Goal: Task Accomplishment & Management: Manage account settings

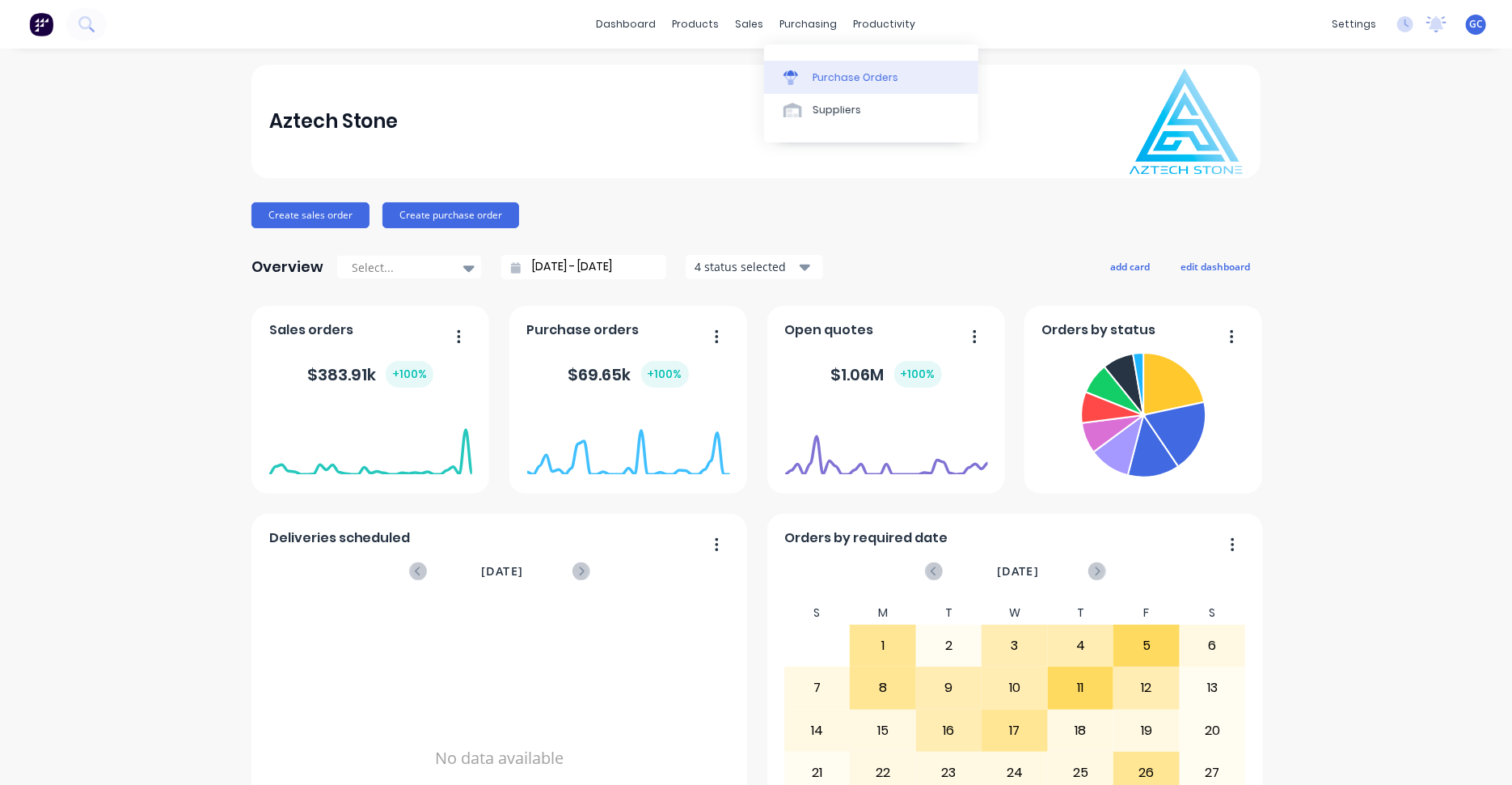
click at [847, 79] on div "Purchase Orders" at bounding box center [856, 77] width 85 height 15
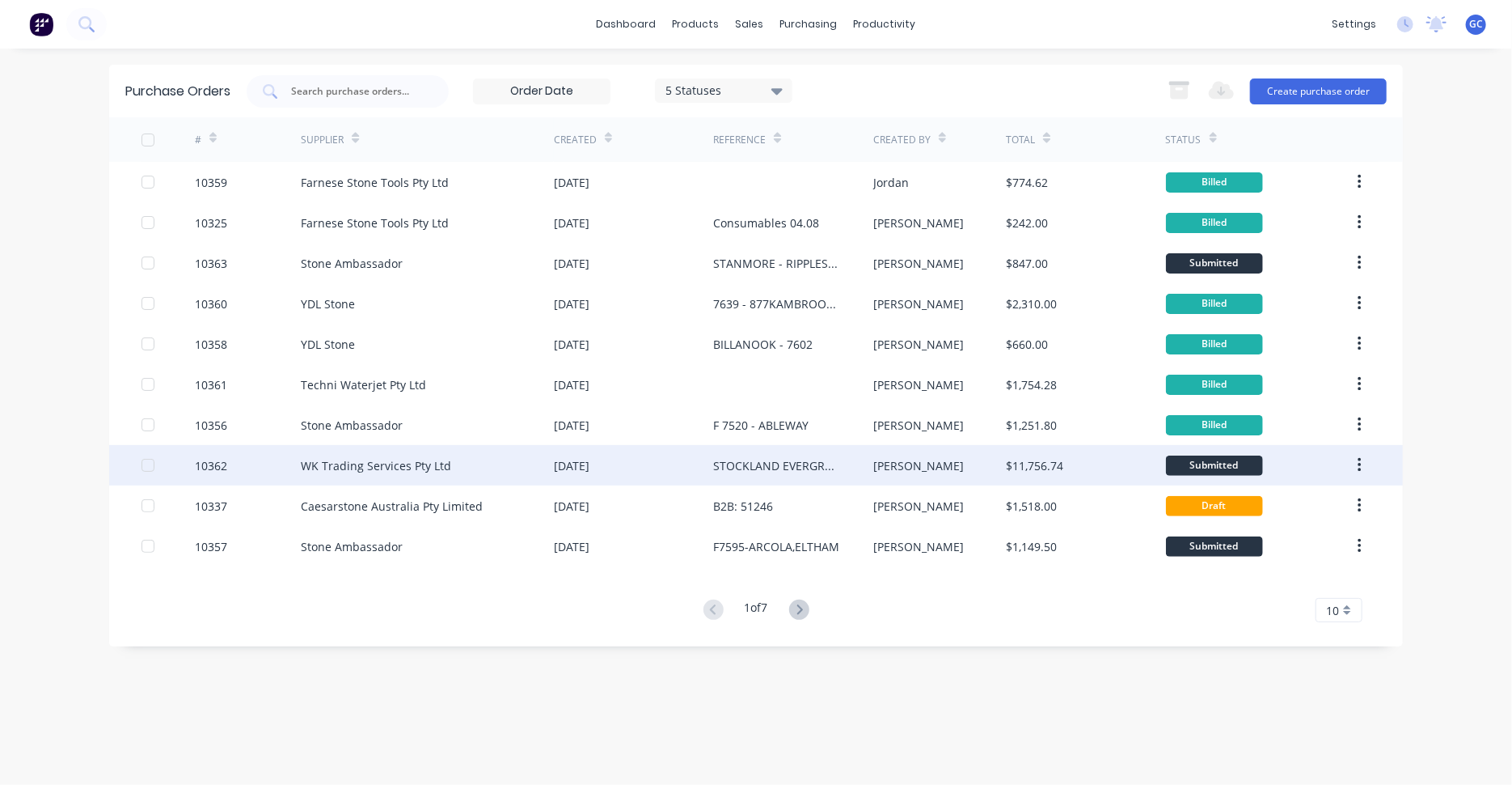
click at [210, 463] on div "10362" at bounding box center [211, 465] width 32 height 17
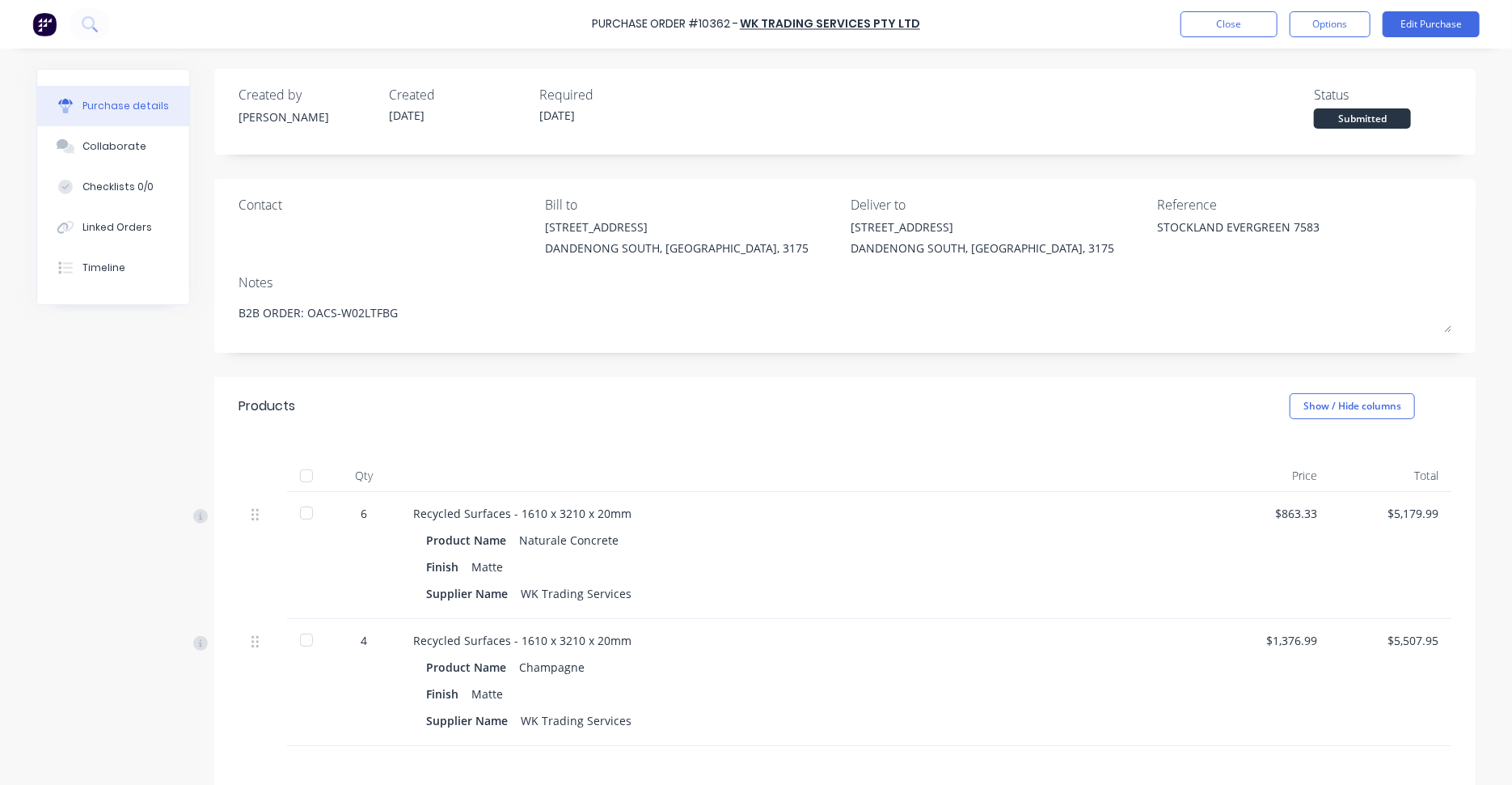
click at [304, 514] on div at bounding box center [306, 512] width 32 height 32
click at [302, 635] on div at bounding box center [306, 639] width 32 height 32
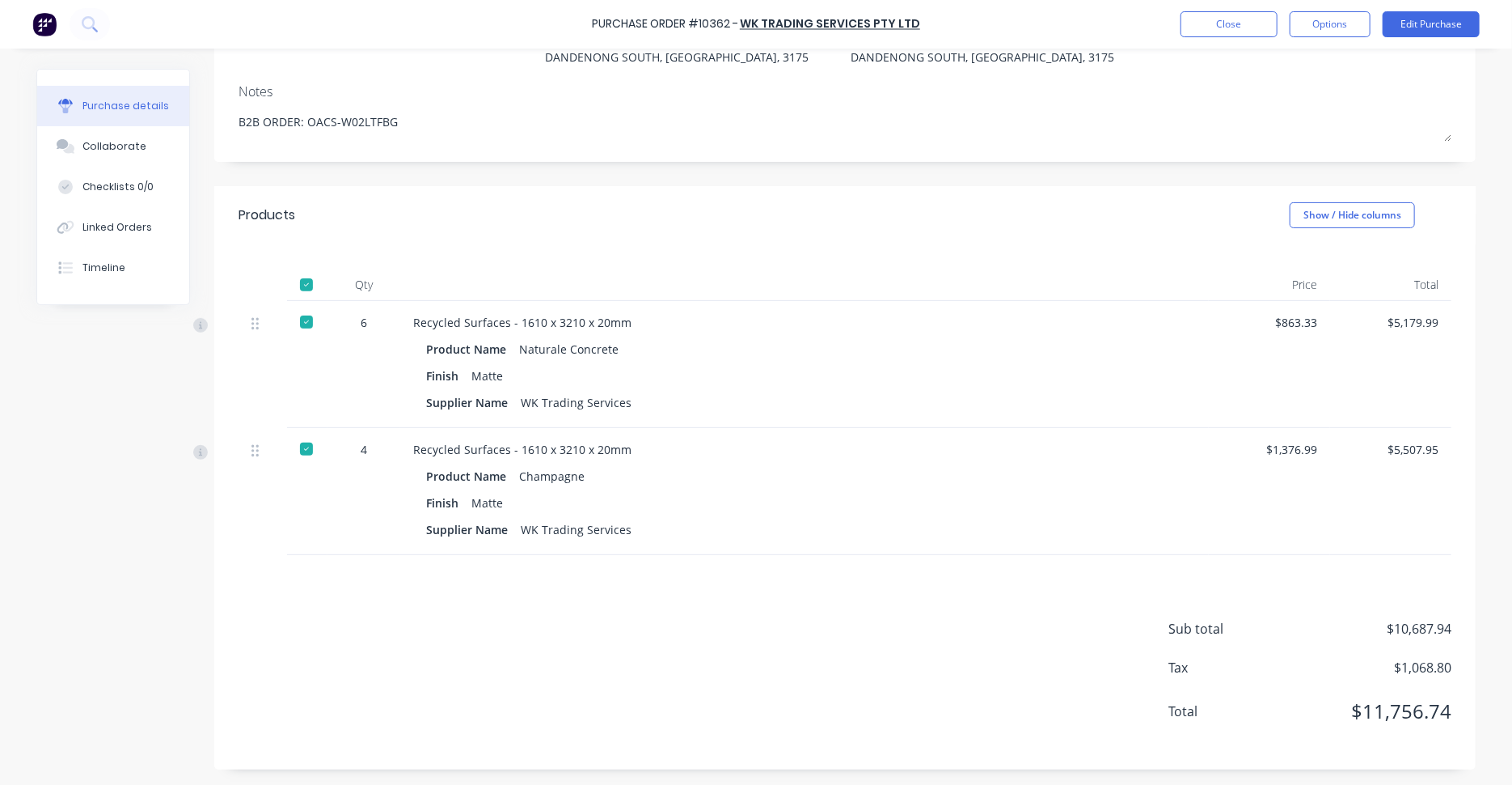
click at [1416, 666] on span "$1,068.80" at bounding box center [1370, 667] width 162 height 19
drag, startPoint x: 1391, startPoint y: 666, endPoint x: 1452, endPoint y: 665, distance: 61.0
click at [1452, 665] on div "Sub total $10,687.94 Tax $1,068.80 Total $11,756.74" at bounding box center [845, 662] width 1261 height 215
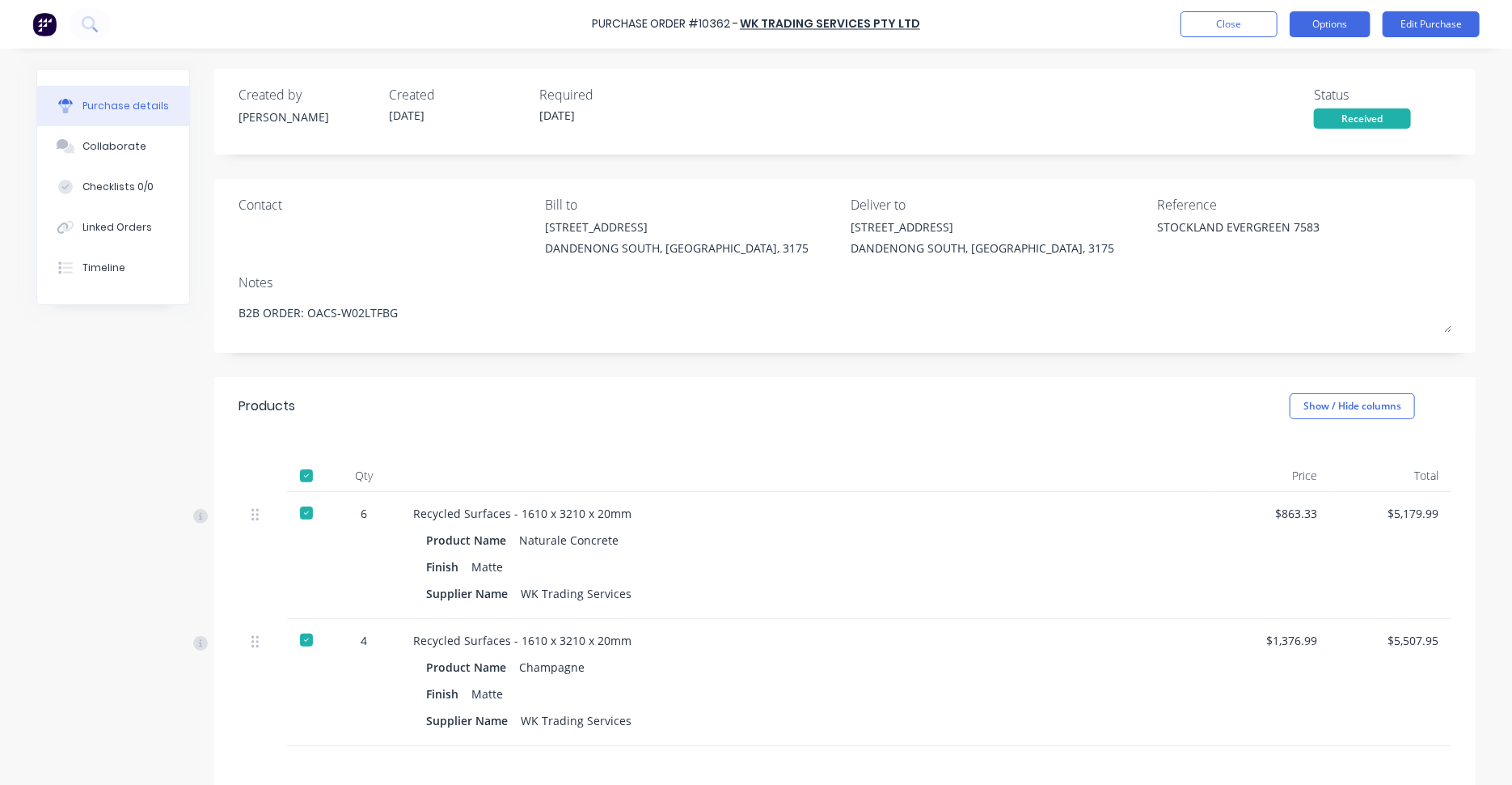
click at [1329, 25] on button "Options" at bounding box center [1329, 24] width 81 height 26
click at [1439, 20] on button "Edit Purchase" at bounding box center [1431, 24] width 97 height 26
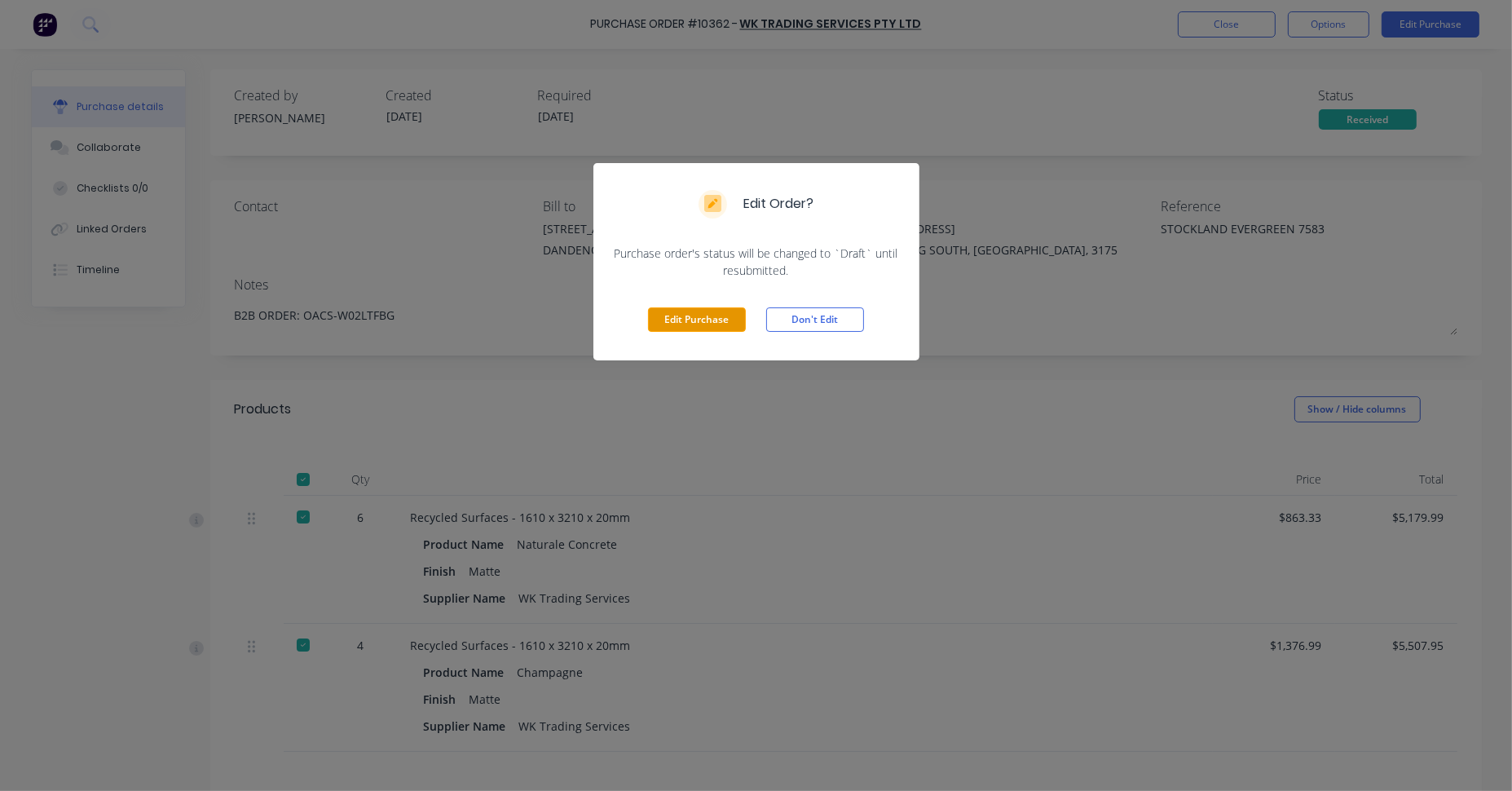
click at [717, 319] on button "Edit Purchase" at bounding box center [697, 319] width 98 height 24
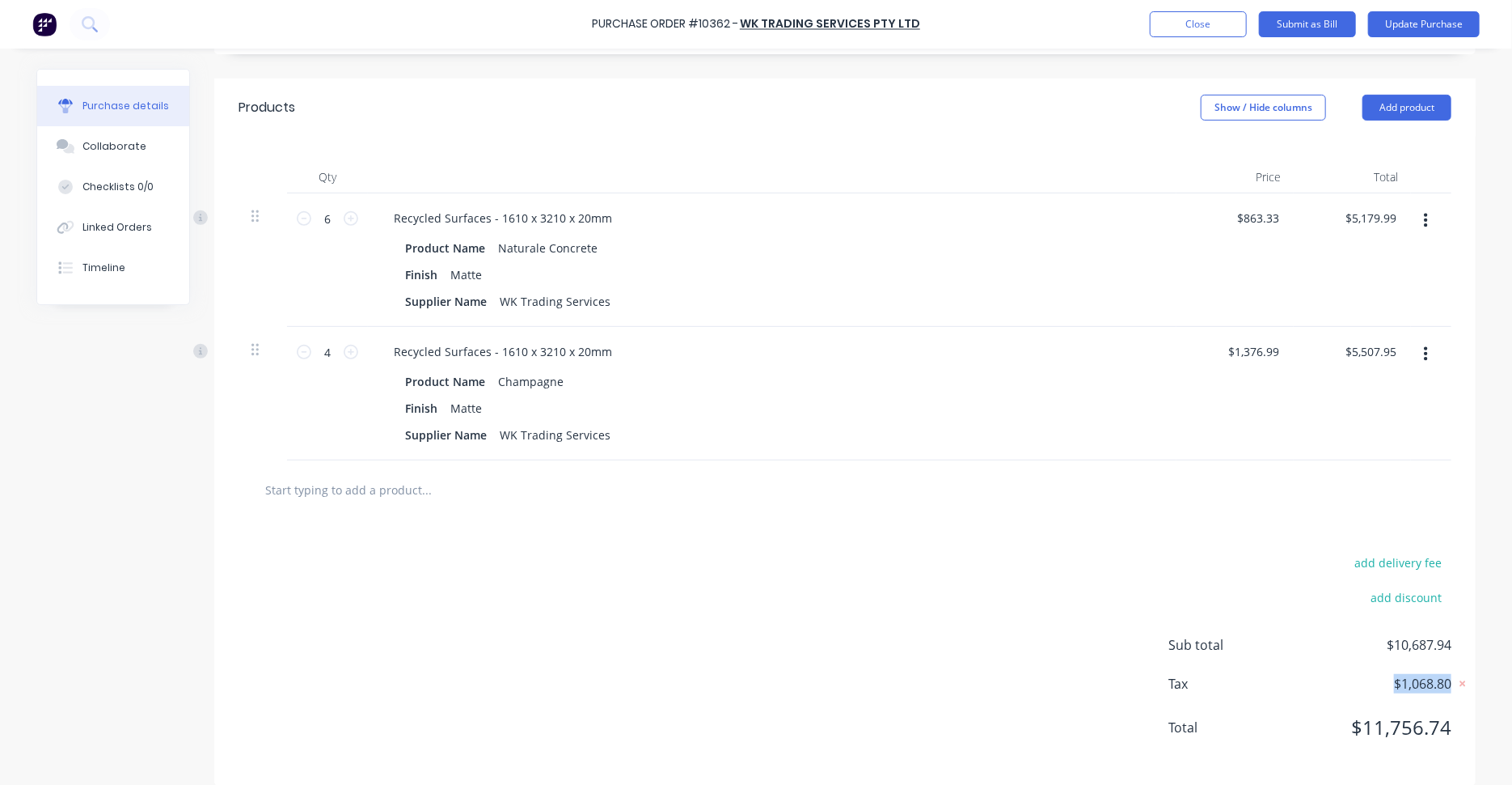
scroll to position [340, 0]
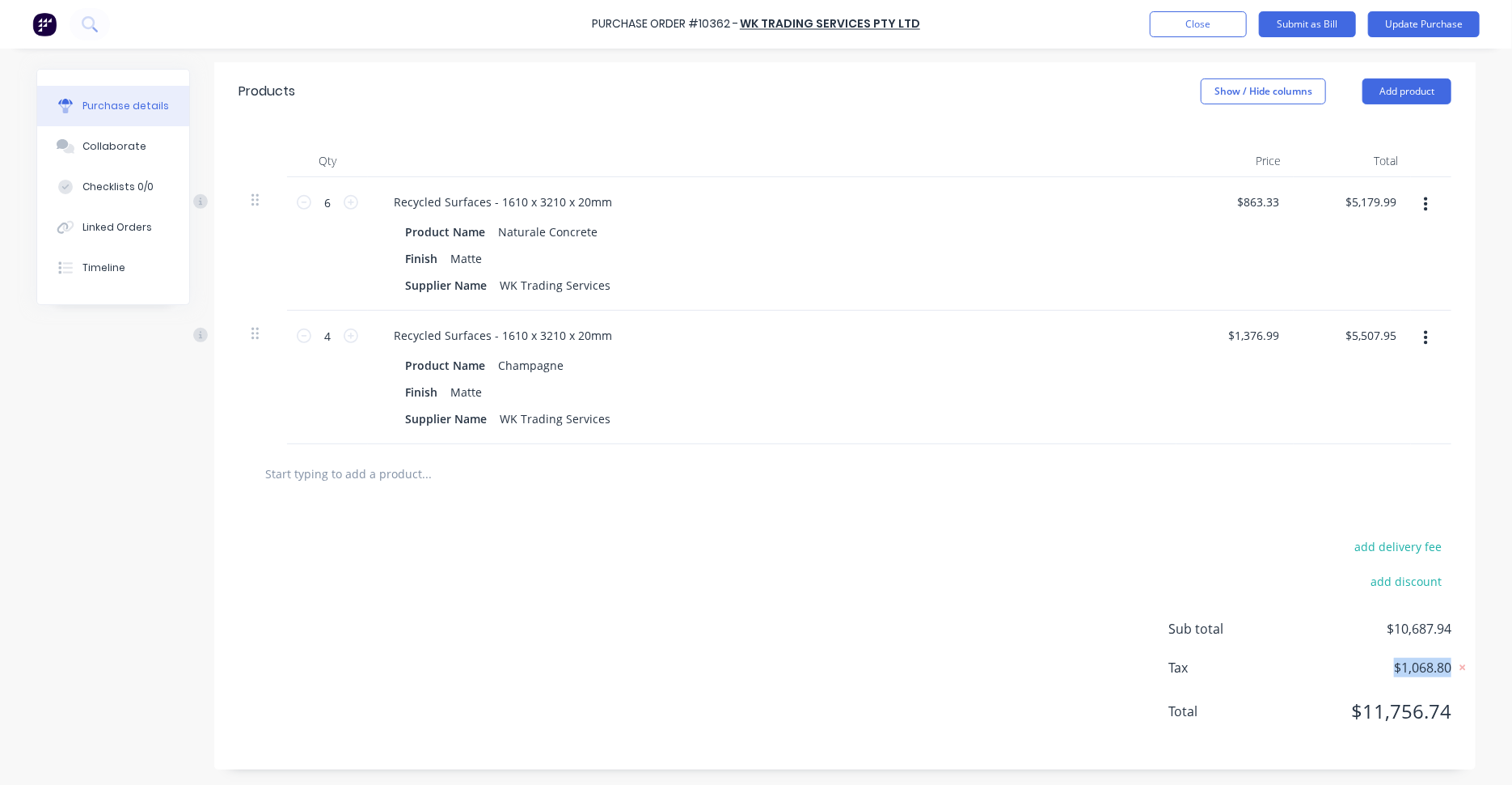
click at [1401, 672] on span "$1,068.80" at bounding box center [1370, 667] width 162 height 19
drag, startPoint x: 1390, startPoint y: 663, endPoint x: 1456, endPoint y: 665, distance: 66.0
click at [1452, 665] on div "Tax $1,068.80" at bounding box center [1311, 667] width 284 height 19
click at [1459, 666] on g at bounding box center [1462, 667] width 17 height 17
click at [1460, 666] on icon at bounding box center [1463, 666] width 13 height 13
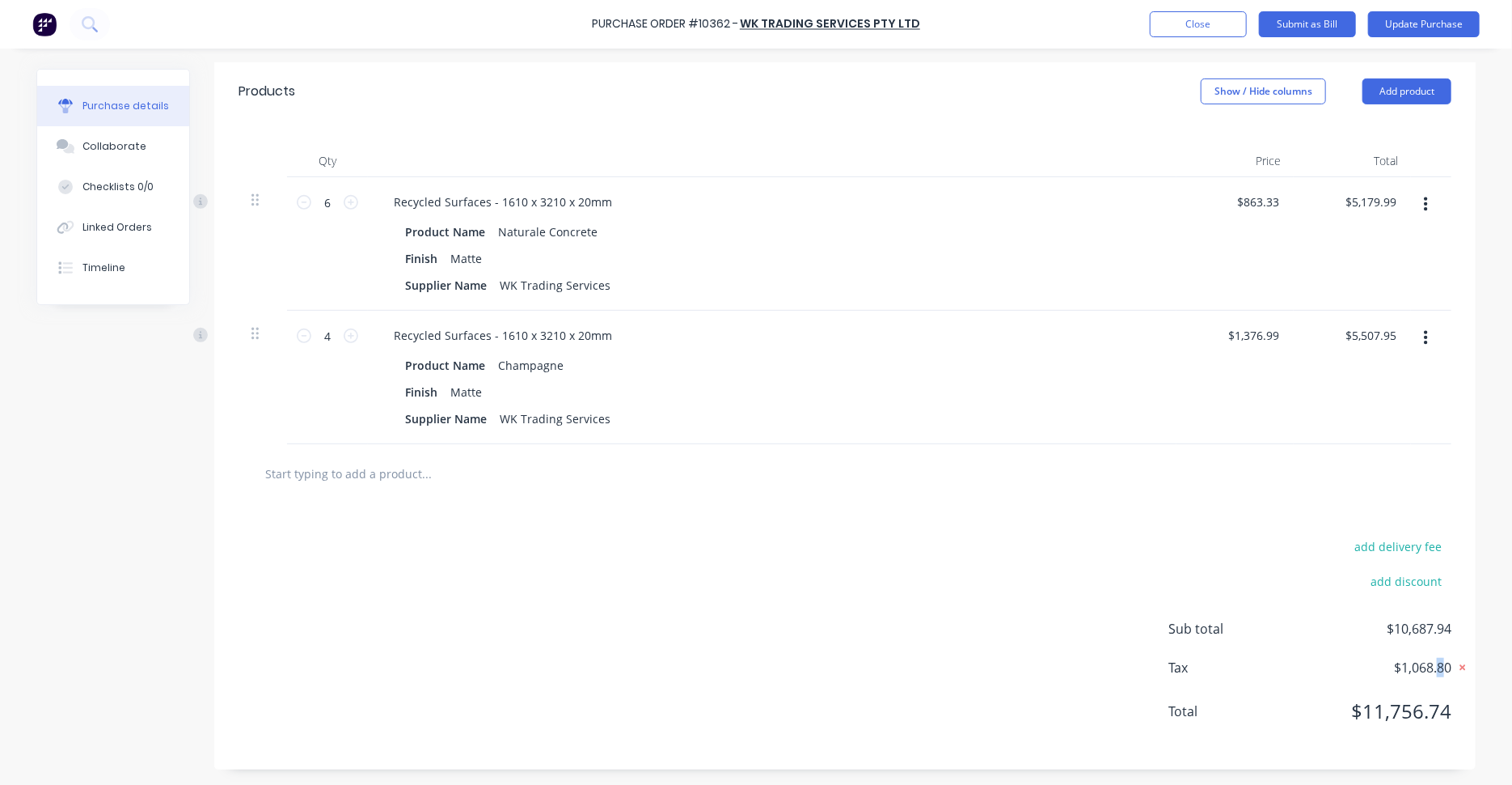
click at [1436, 666] on span "$1,068.80" at bounding box center [1370, 667] width 162 height 19
click at [1159, 510] on div "add delivery fee add discount Sub total $10,687.94 Tax $1,068.80 Total $11,756.…" at bounding box center [845, 636] width 1261 height 266
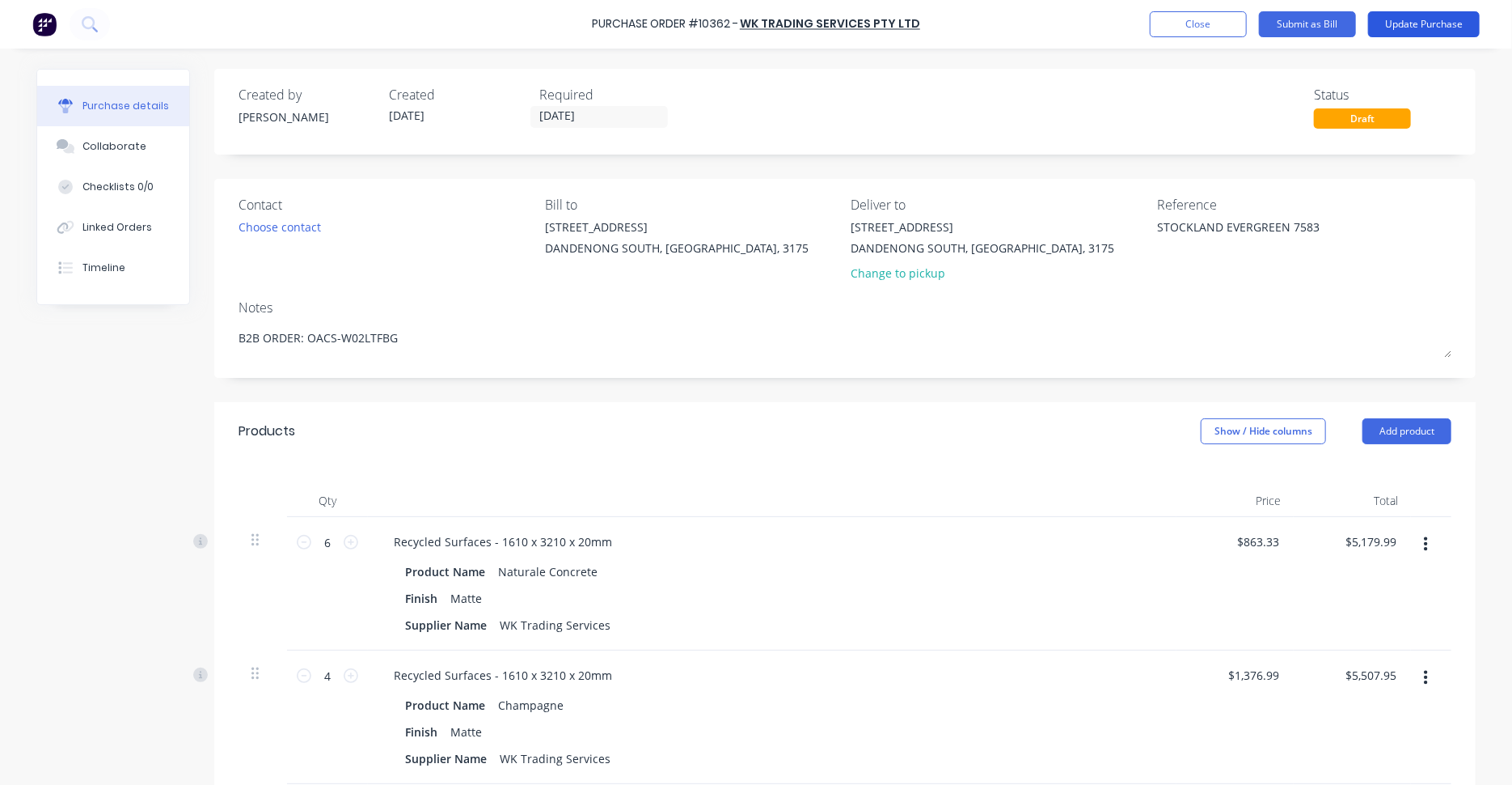
click at [1411, 22] on button "Update Purchase" at bounding box center [1424, 24] width 112 height 26
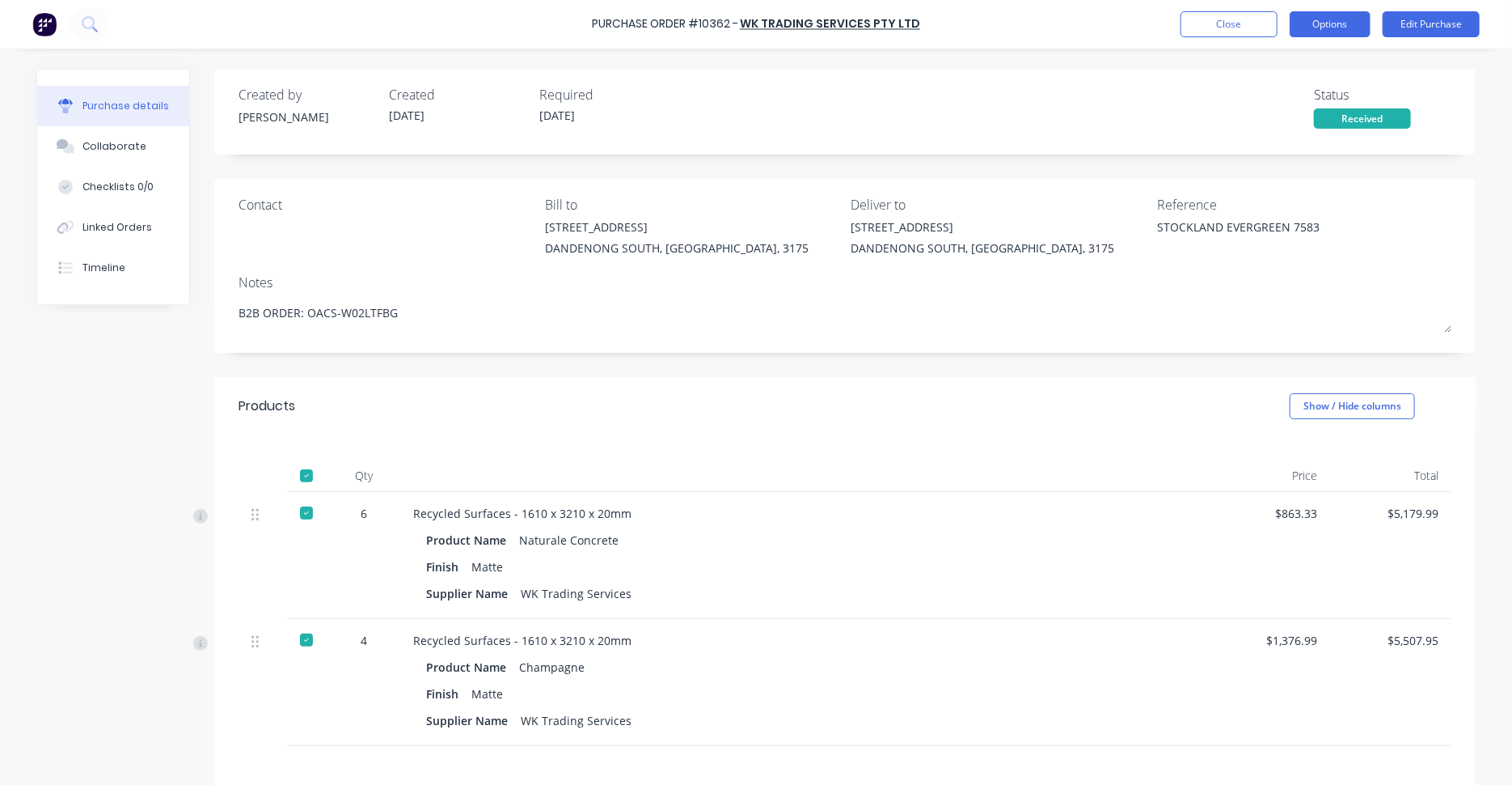
click at [1333, 25] on button "Options" at bounding box center [1329, 24] width 81 height 26
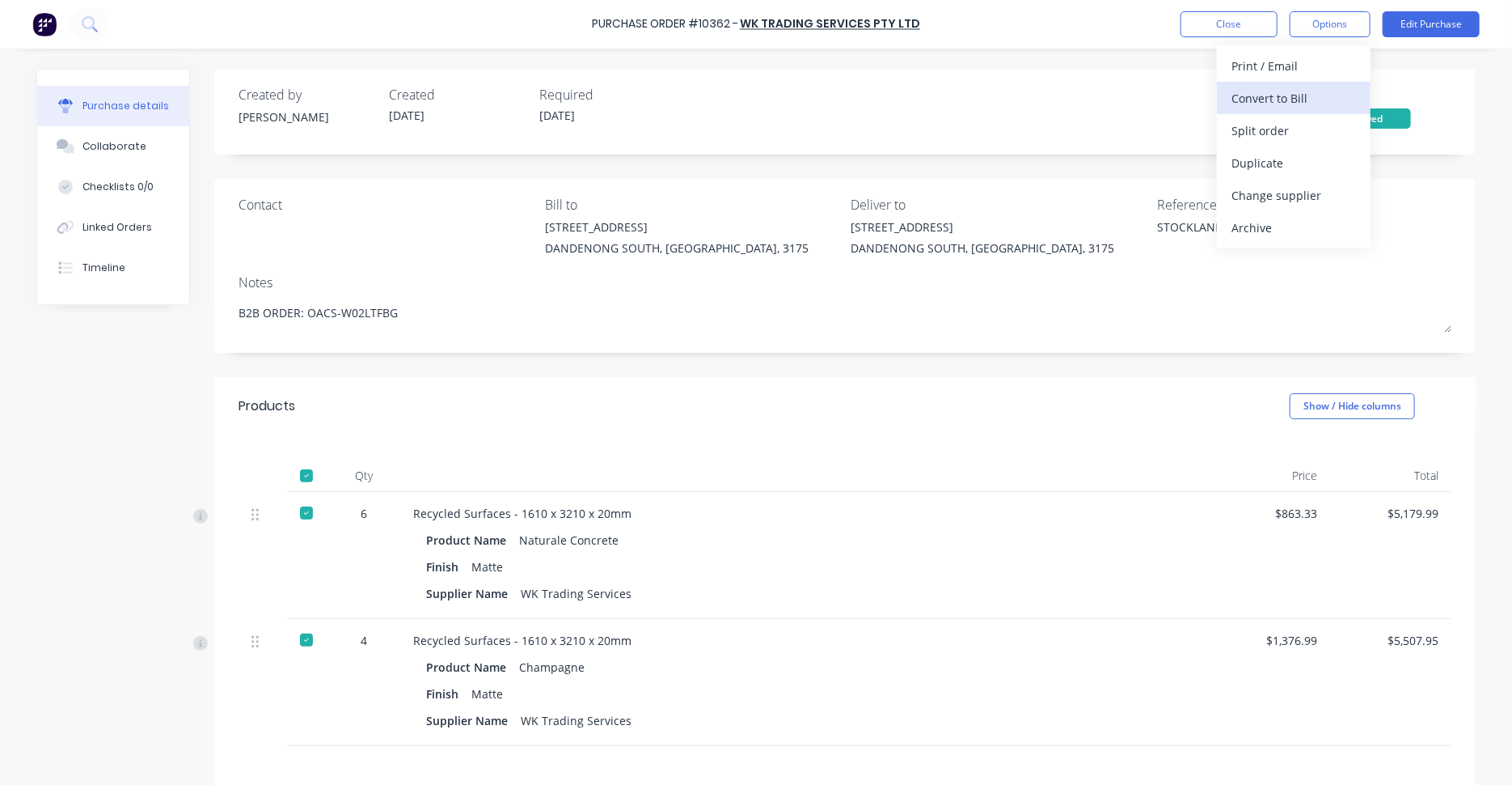
click at [1258, 93] on div "Convert to Bill" at bounding box center [1294, 98] width 124 height 23
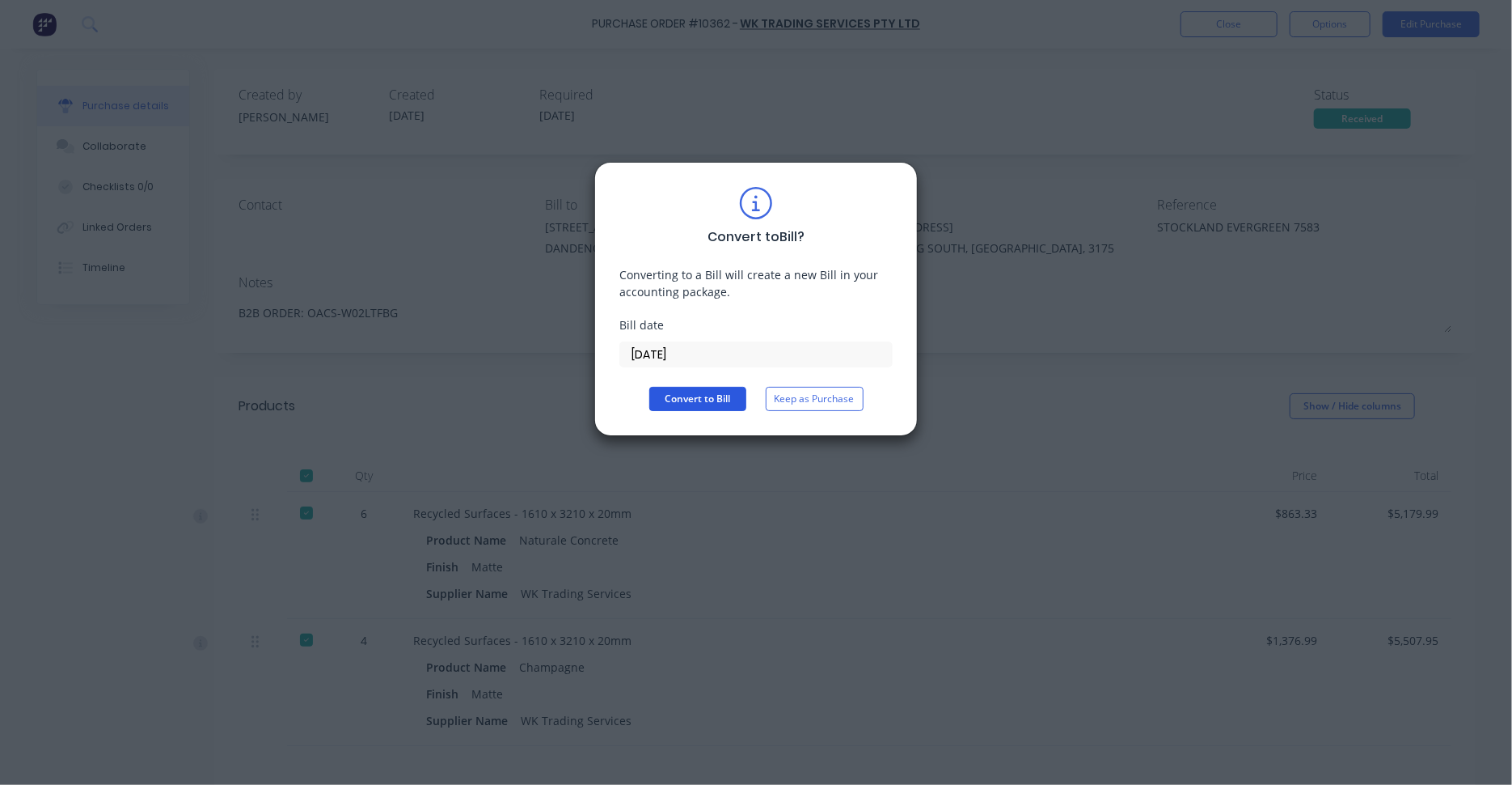
click at [712, 393] on button "Convert to Bill" at bounding box center [698, 398] width 97 height 24
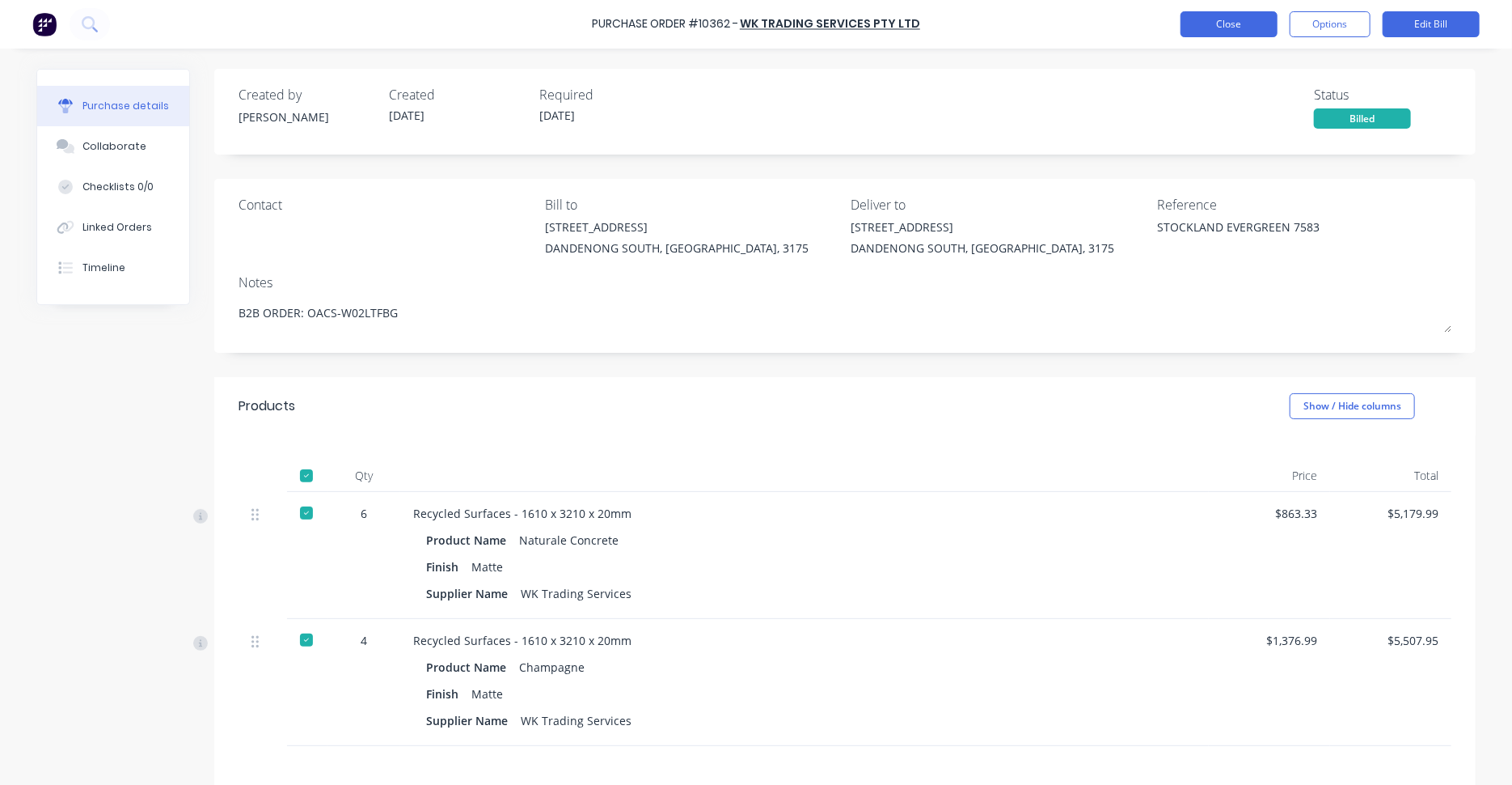
click at [1226, 23] on button "Close" at bounding box center [1229, 24] width 97 height 26
